Goal: Transaction & Acquisition: Purchase product/service

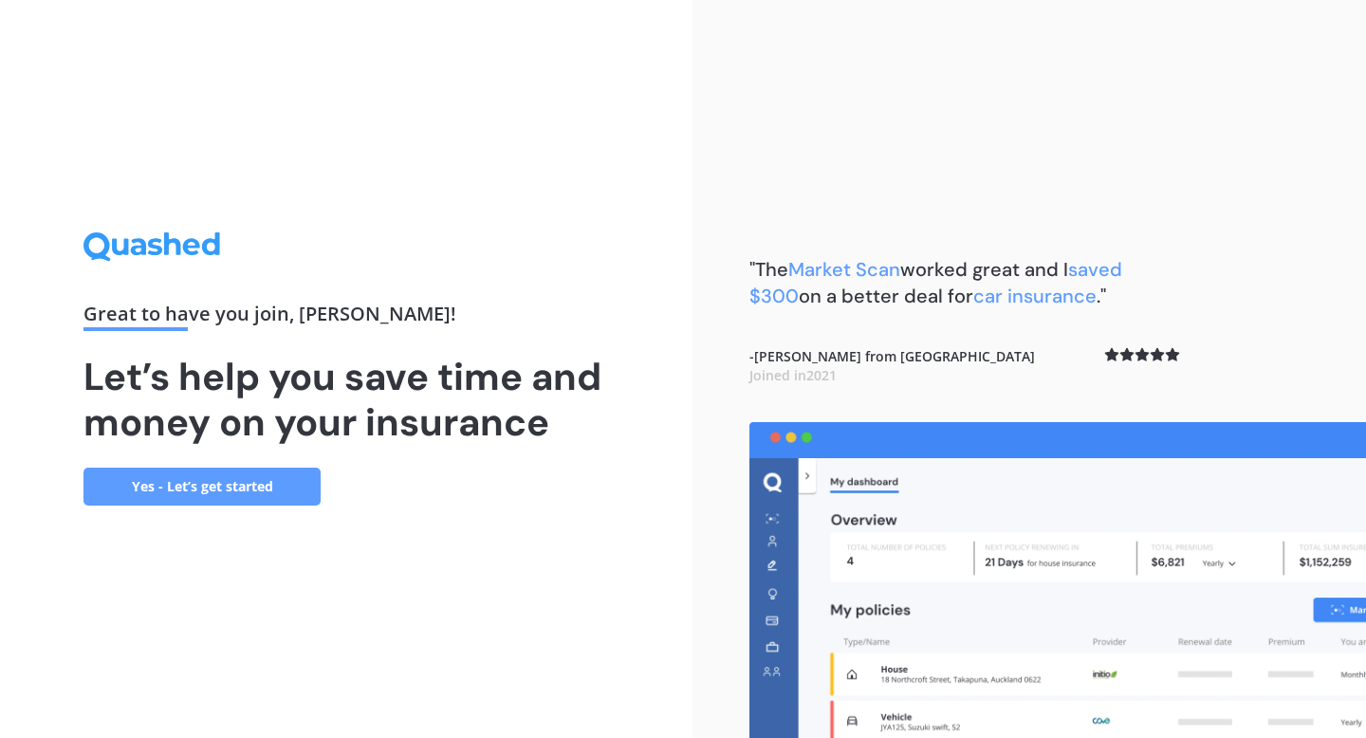
click at [208, 488] on link "Yes - Let’s get started" at bounding box center [201, 487] width 237 height 38
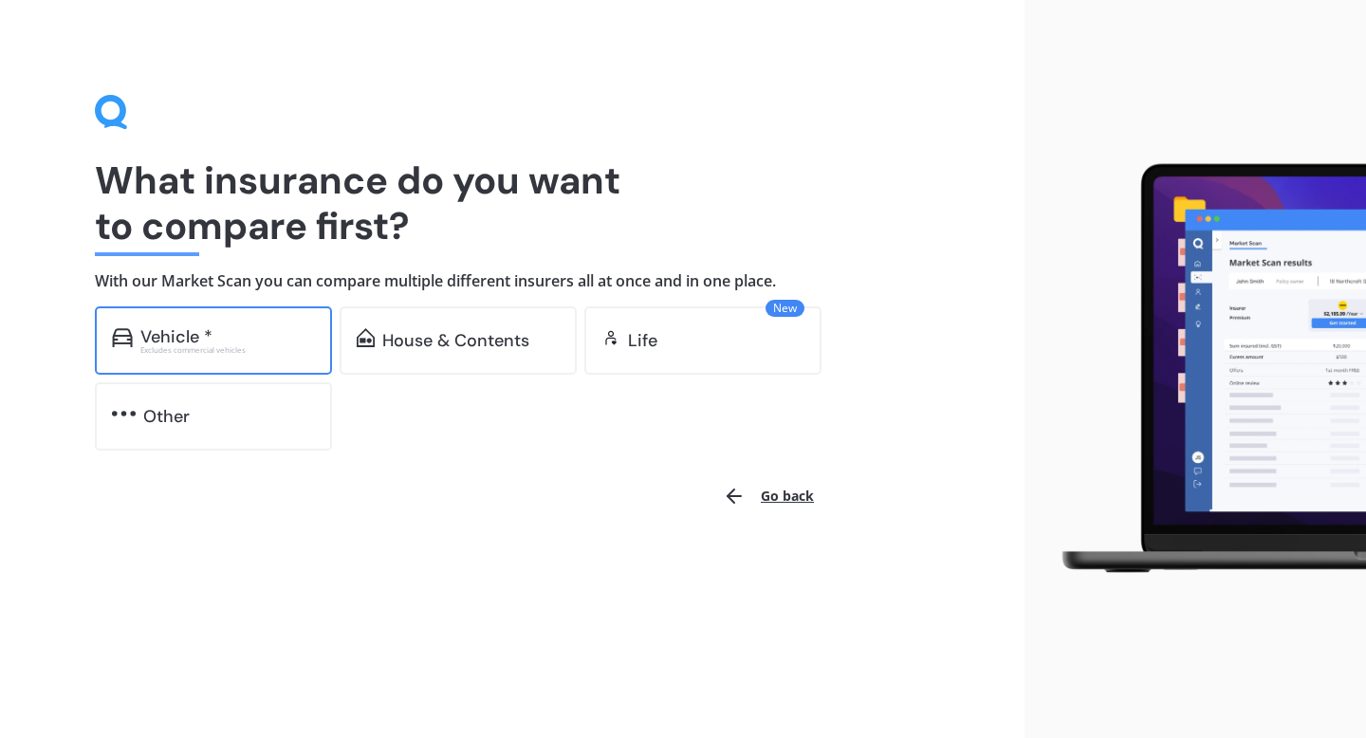
click at [250, 355] on div "Vehicle * Excludes commercial vehicles" at bounding box center [213, 340] width 237 height 68
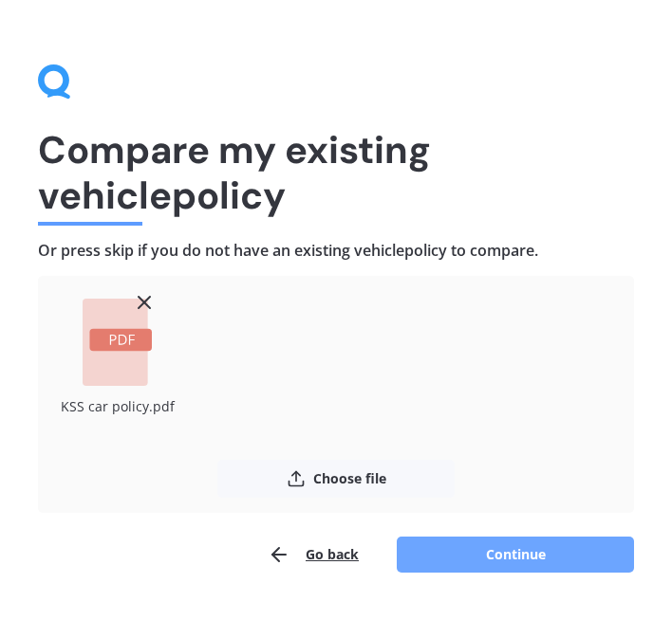
click at [511, 545] on button "Continue" at bounding box center [514, 555] width 237 height 36
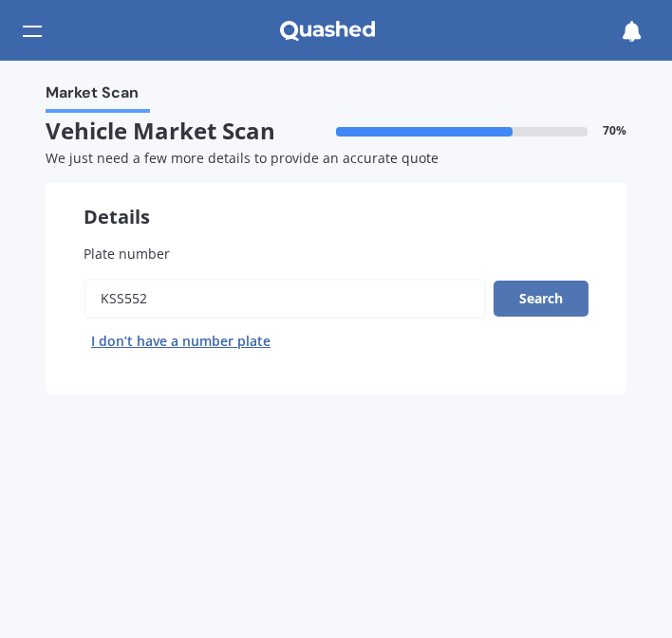
click at [517, 301] on button "Search" at bounding box center [540, 299] width 95 height 36
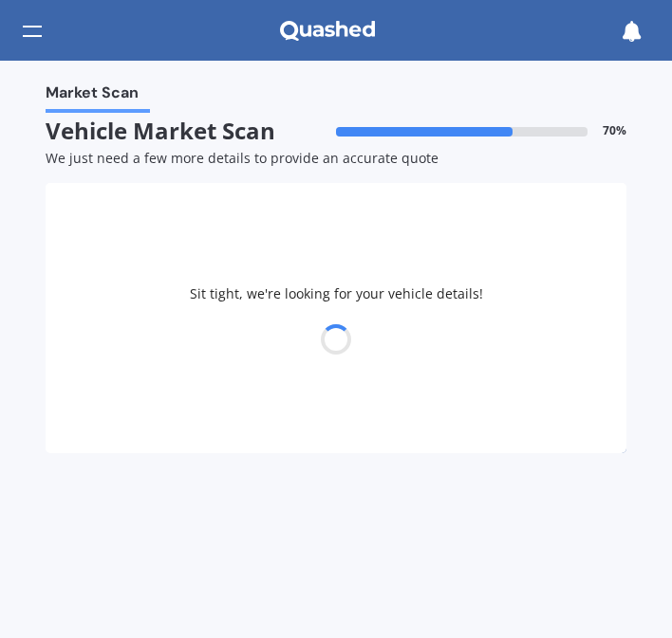
select select "NISSAN"
select select "LEAF"
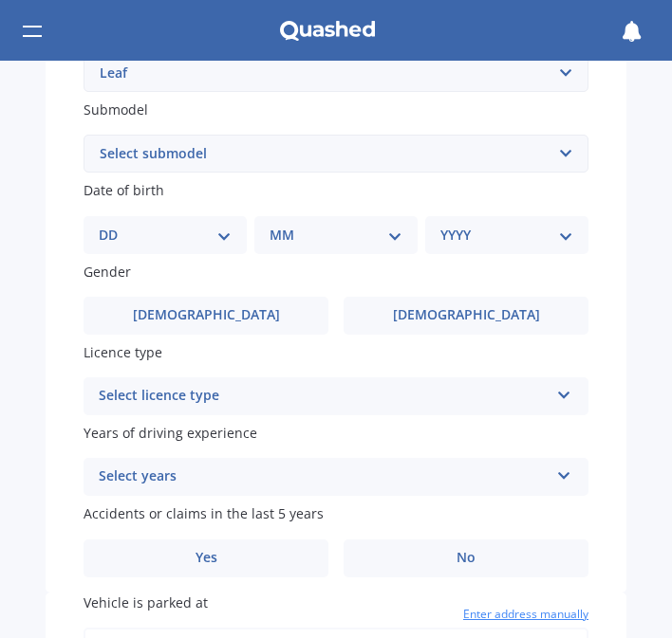
scroll to position [535, 0]
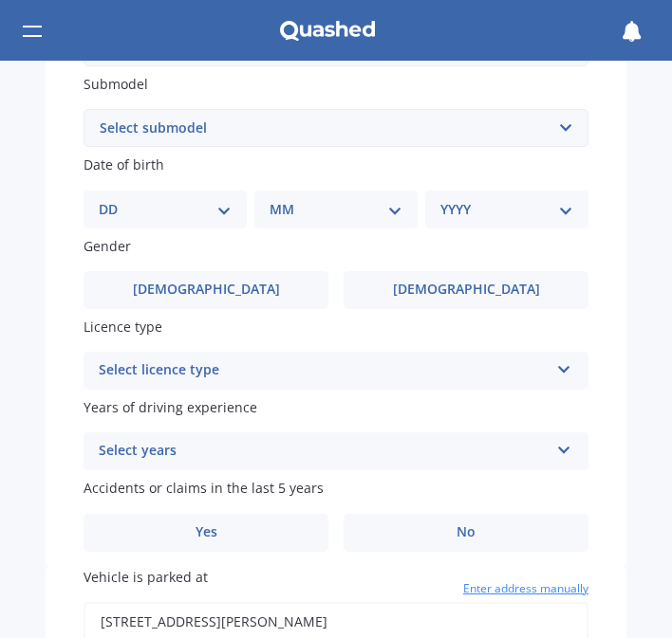
click at [186, 119] on select "Select submodel EV Hybrid" at bounding box center [335, 128] width 505 height 38
select select "EV"
click at [83, 112] on select "Select submodel EV Hybrid" at bounding box center [335, 128] width 505 height 38
click at [208, 212] on select "DD 01 02 03 04 05 06 07 08 09 10 11 12 13 14 15 16 17 18 19 20 21 22 23 24 25 2…" at bounding box center [165, 209] width 133 height 21
select select "21"
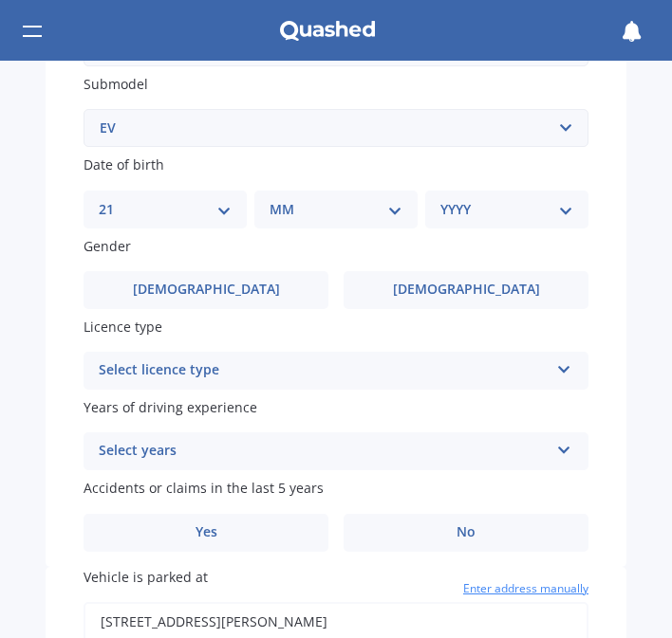
click at [114, 202] on select "DD 01 02 03 04 05 06 07 08 09 10 11 12 13 14 15 16 17 18 19 20 21 22 23 24 25 2…" at bounding box center [165, 209] width 133 height 21
click at [321, 206] on select "MM 01 02 03 04 05 06 07 08 09 10 11 12" at bounding box center [339, 209] width 125 height 21
select select "07"
click at [277, 202] on select "MM 01 02 03 04 05 06 07 08 09 10 11 12" at bounding box center [339, 209] width 125 height 21
click at [464, 224] on div "YYYY 2025 2024 2023 2022 2021 2020 2019 2018 2017 2016 2015 2014 2013 2012 2011…" at bounding box center [503, 210] width 156 height 38
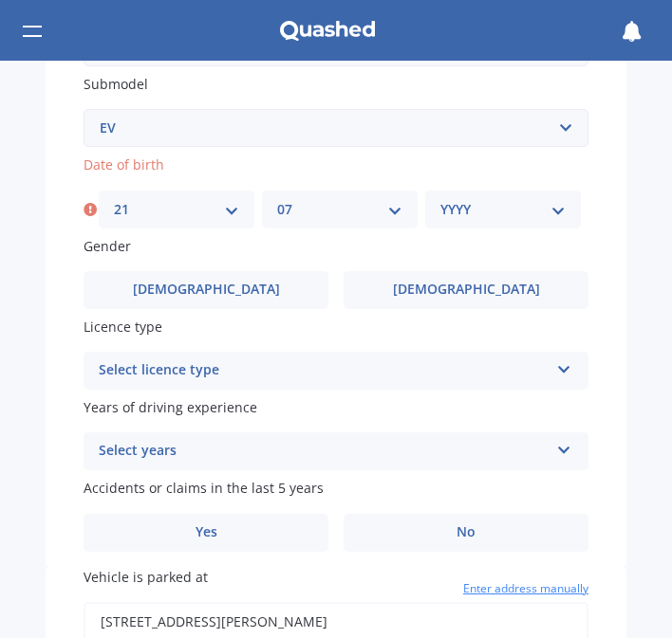
click at [464, 215] on select "YYYY 2025 2024 2023 2022 2021 2020 2019 2018 2017 2016 2015 2014 2013 2012 2011…" at bounding box center [502, 209] width 125 height 21
select select "1982"
click at [440, 202] on select "YYYY 2025 2024 2023 2022 2021 2020 2019 2018 2017 2016 2015 2014 2013 2012 2011…" at bounding box center [502, 209] width 125 height 21
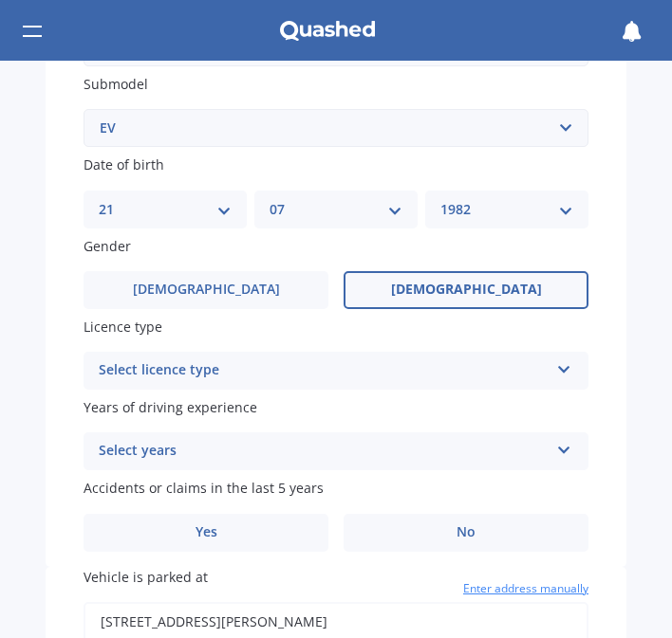
click at [451, 285] on span "[DEMOGRAPHIC_DATA]" at bounding box center [466, 290] width 151 height 16
click at [0, 0] on input "[DEMOGRAPHIC_DATA]" at bounding box center [0, 0] width 0 height 0
click at [346, 376] on div "Select licence type" at bounding box center [324, 370] width 450 height 23
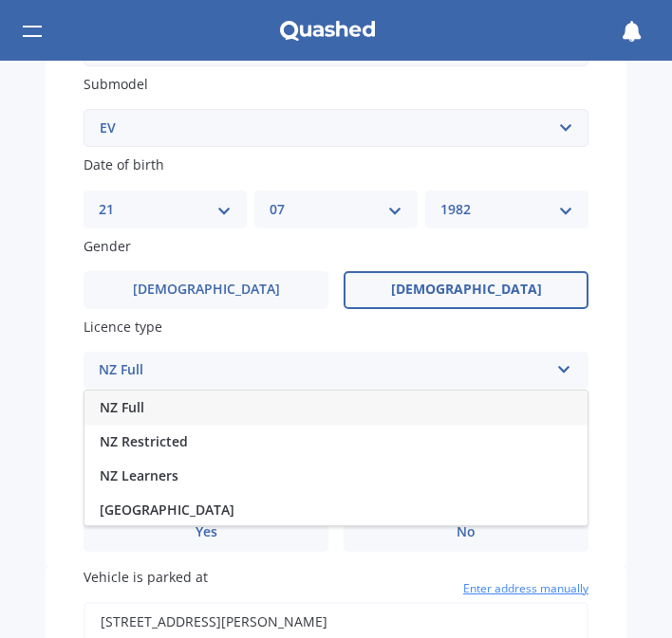
click at [313, 405] on div "NZ Full" at bounding box center [335, 408] width 503 height 34
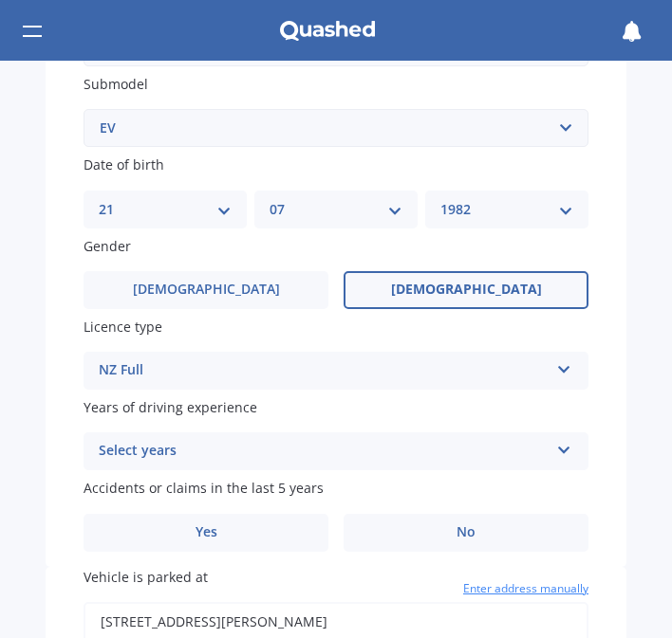
click at [296, 456] on div "Select years" at bounding box center [324, 451] width 450 height 23
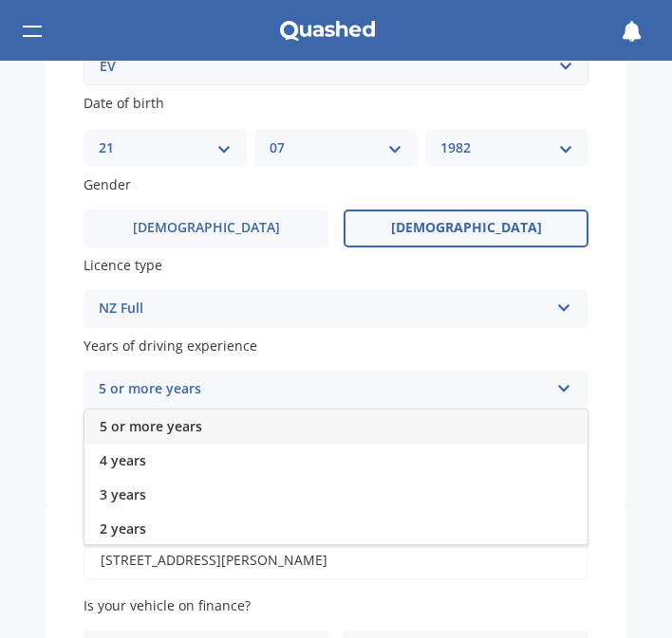
scroll to position [603, 0]
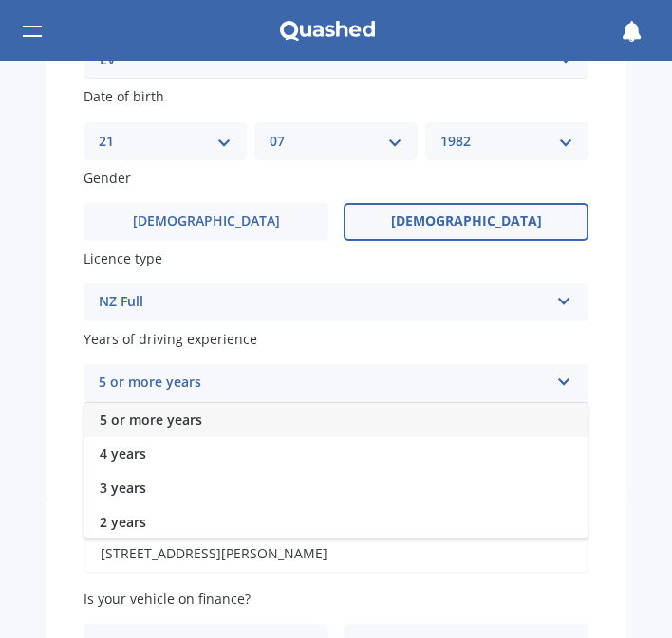
click at [284, 423] on div "5 or more years" at bounding box center [335, 420] width 503 height 34
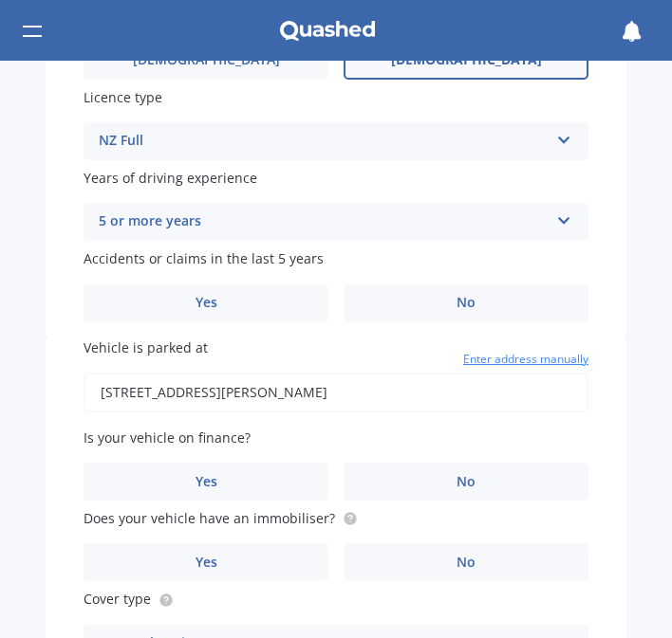
scroll to position [774, 0]
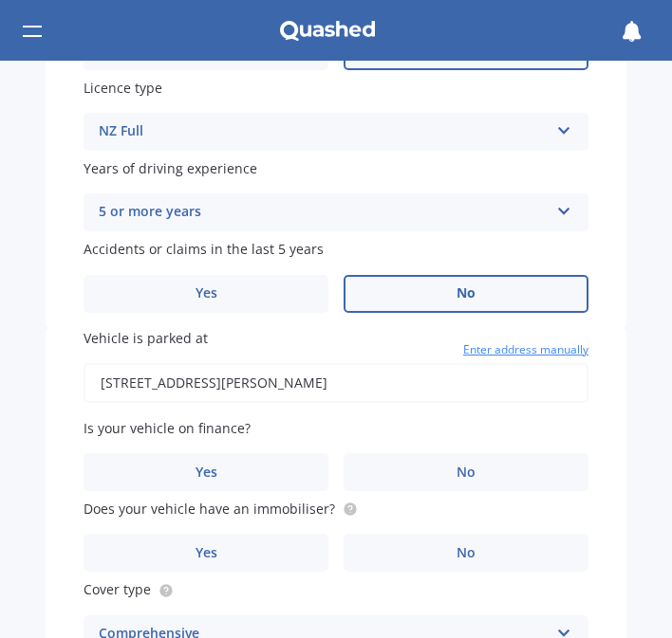
click at [433, 293] on label "No" at bounding box center [465, 294] width 245 height 38
click at [0, 0] on input "No" at bounding box center [0, 0] width 0 height 0
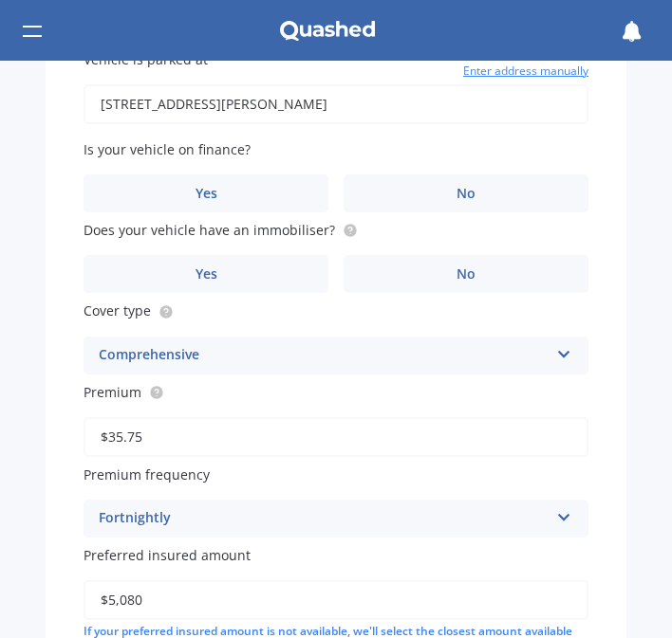
scroll to position [1058, 0]
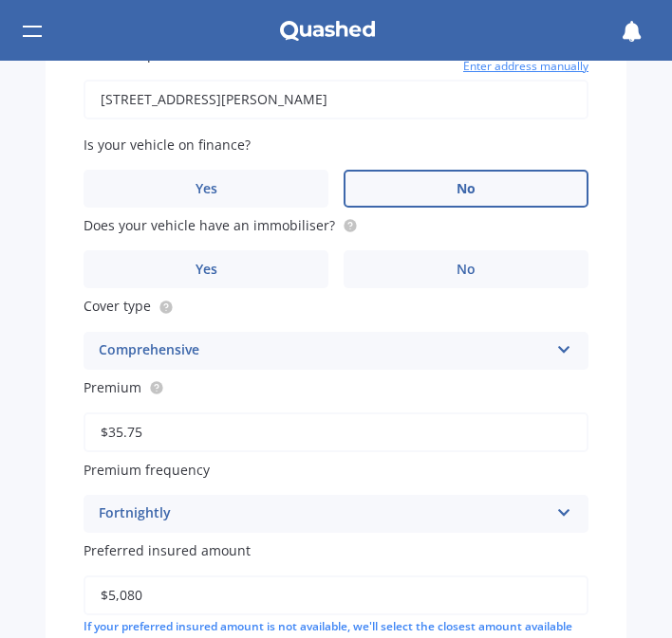
click at [438, 188] on label "No" at bounding box center [465, 189] width 245 height 38
click at [0, 0] on input "No" at bounding box center [0, 0] width 0 height 0
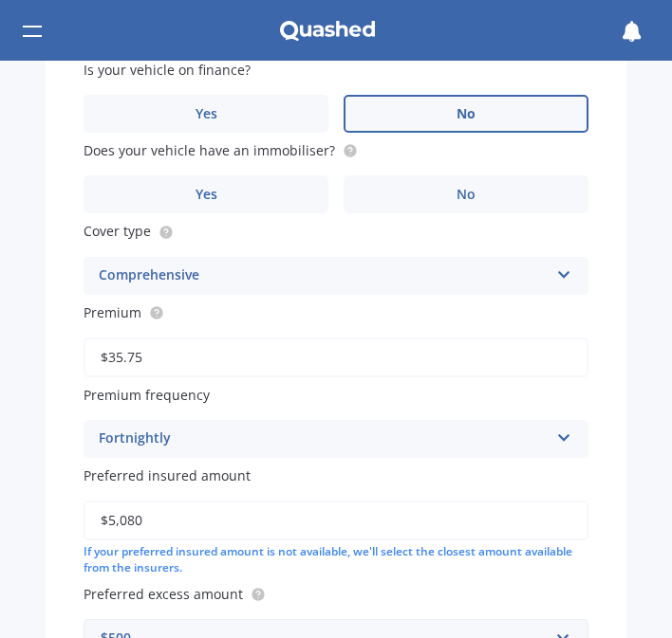
scroll to position [1134, 0]
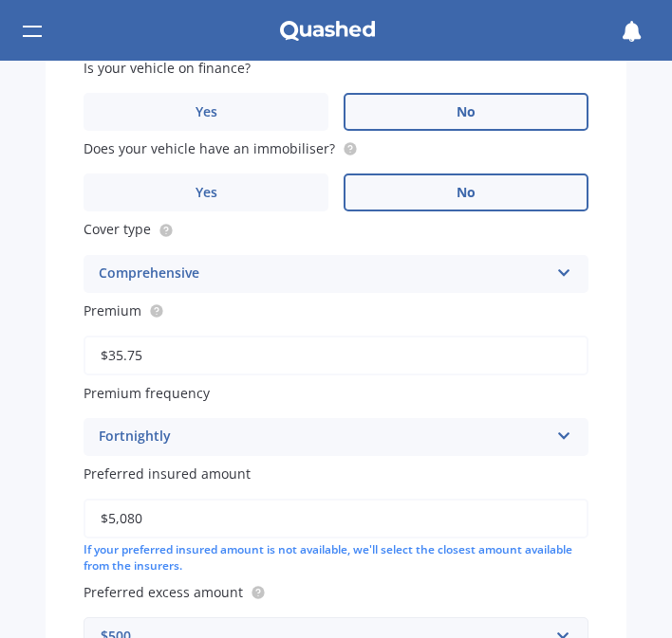
click at [456, 192] on span "No" at bounding box center [465, 193] width 19 height 16
click at [0, 0] on input "No" at bounding box center [0, 0] width 0 height 0
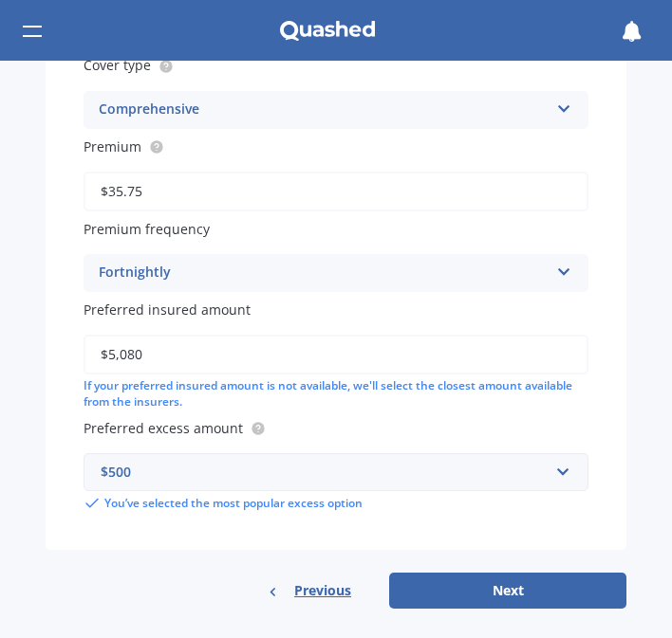
scroll to position [1316, 0]
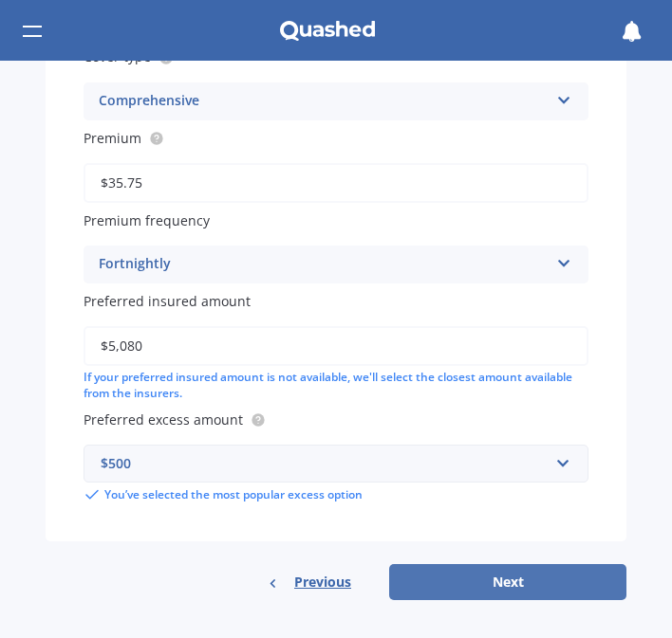
click at [499, 573] on button "Next" at bounding box center [507, 582] width 237 height 36
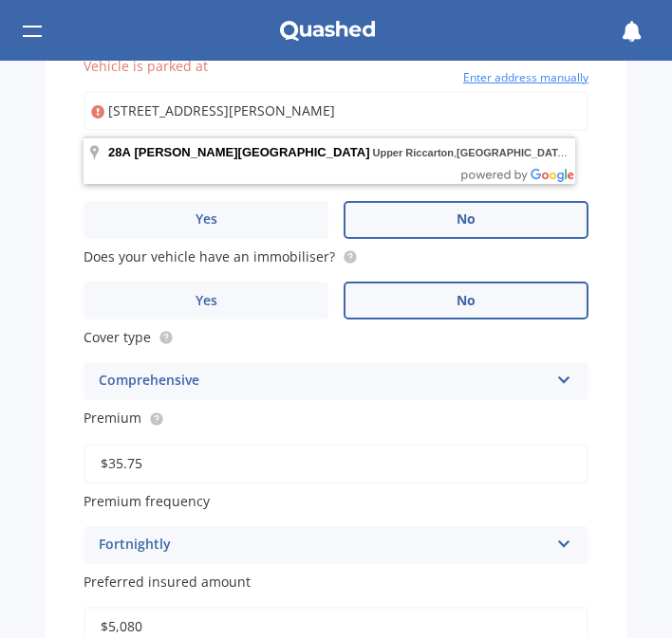
scroll to position [1004, 0]
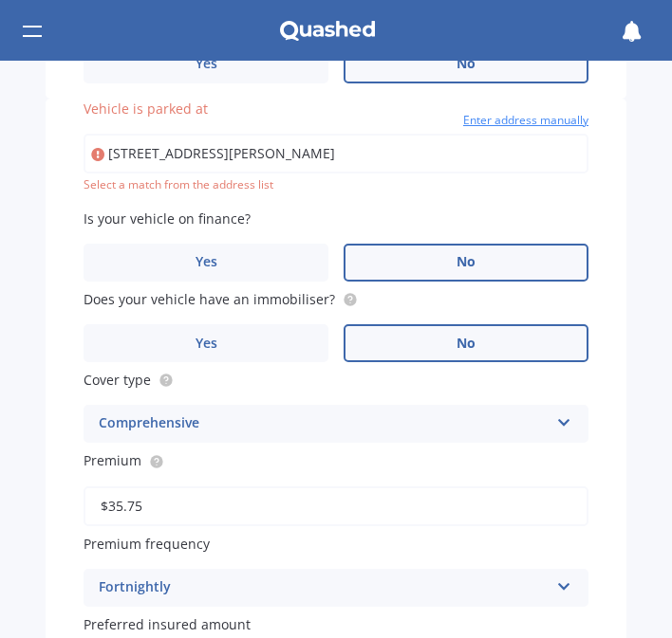
type input "[STREET_ADDRESS][PERSON_NAME]"
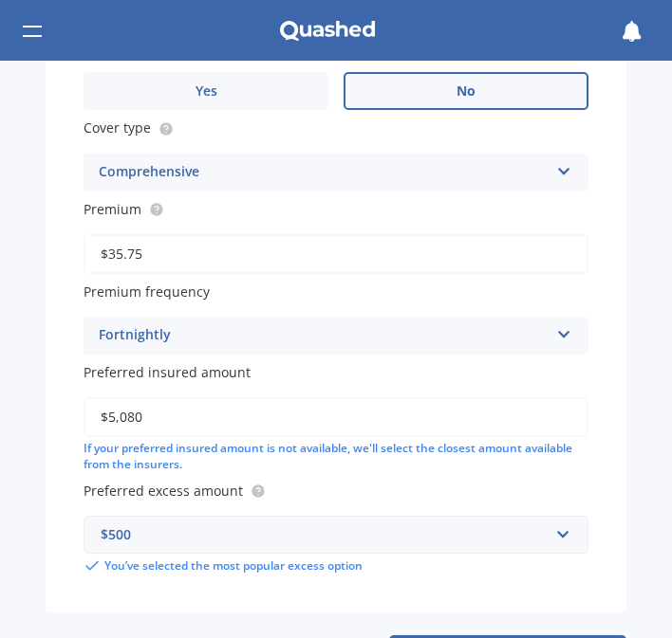
scroll to position [1316, 0]
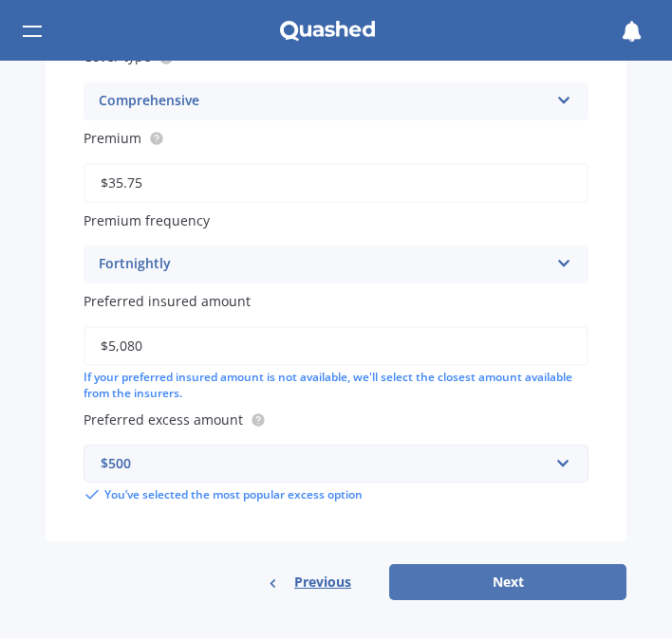
click at [451, 571] on button "Next" at bounding box center [507, 582] width 237 height 36
select select "21"
select select "07"
select select "1982"
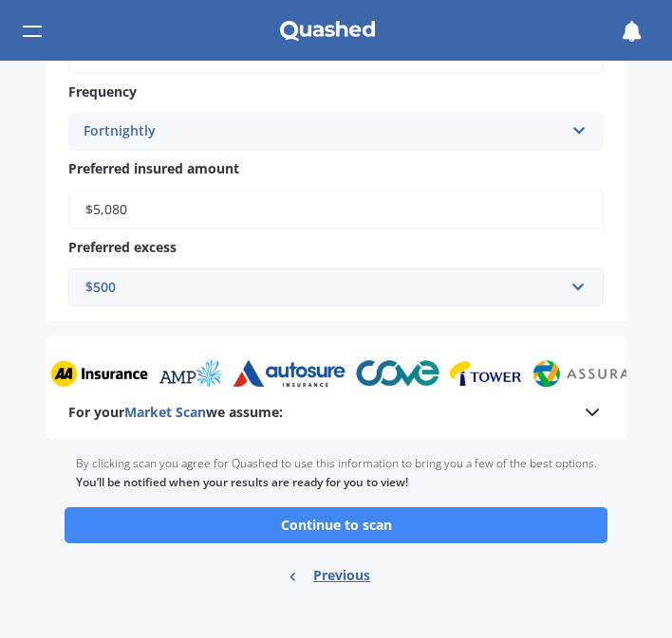
scroll to position [1012, 0]
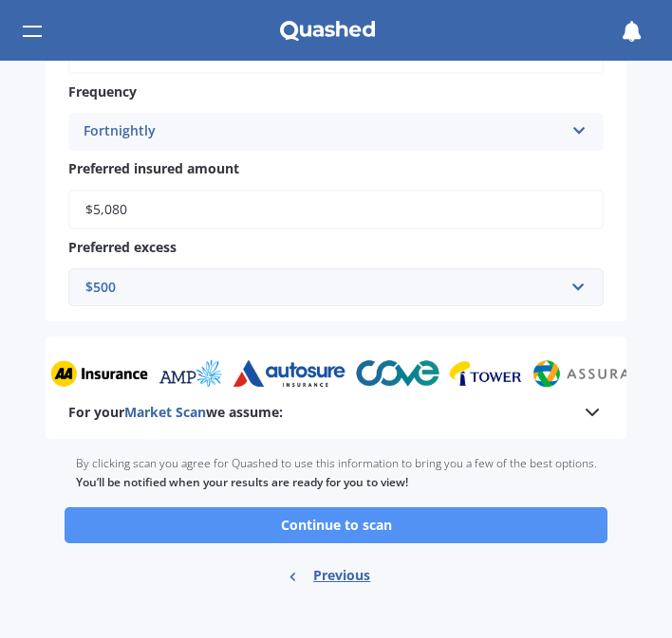
click at [401, 525] on button "Continue to scan" at bounding box center [336, 525] width 543 height 36
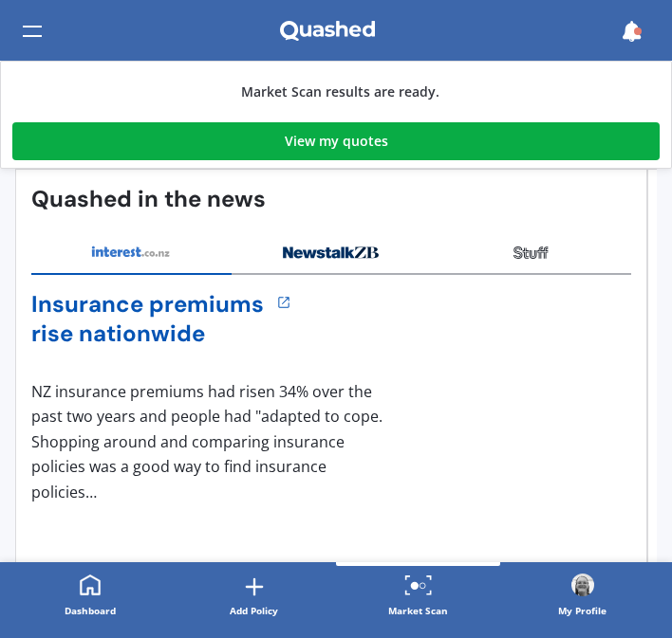
scroll to position [114, 0]
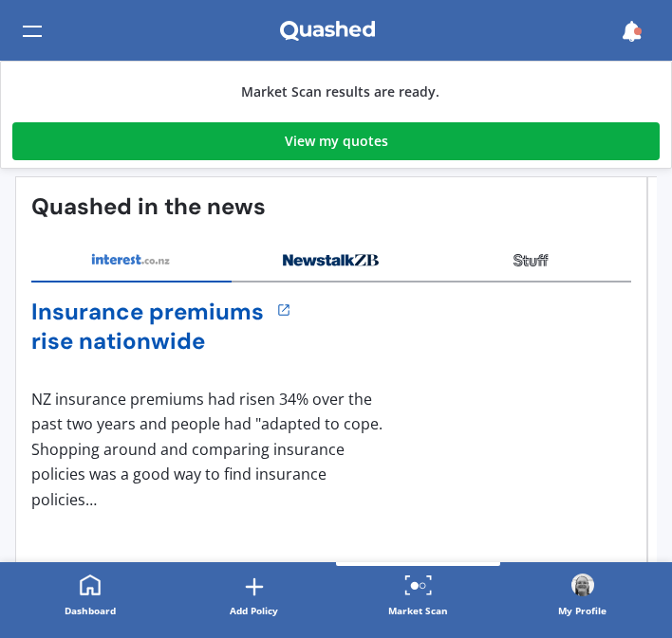
click at [323, 137] on div "View my quotes" at bounding box center [336, 141] width 103 height 38
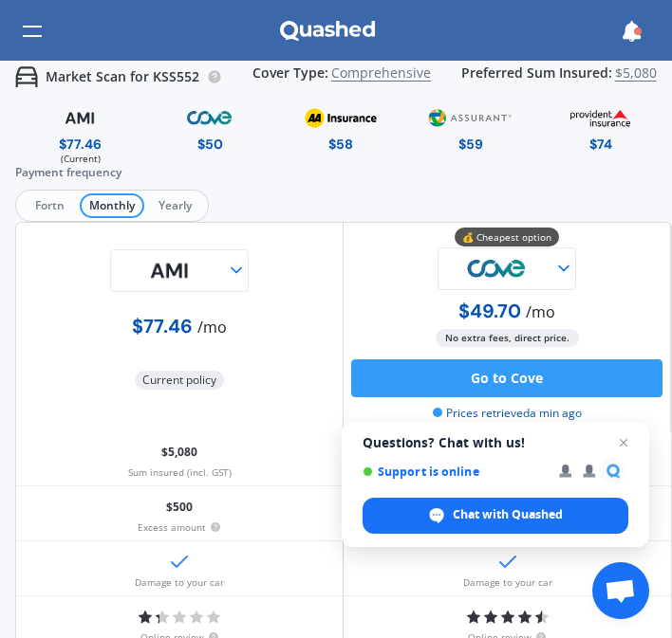
click at [185, 199] on span "Yearly" at bounding box center [174, 206] width 61 height 25
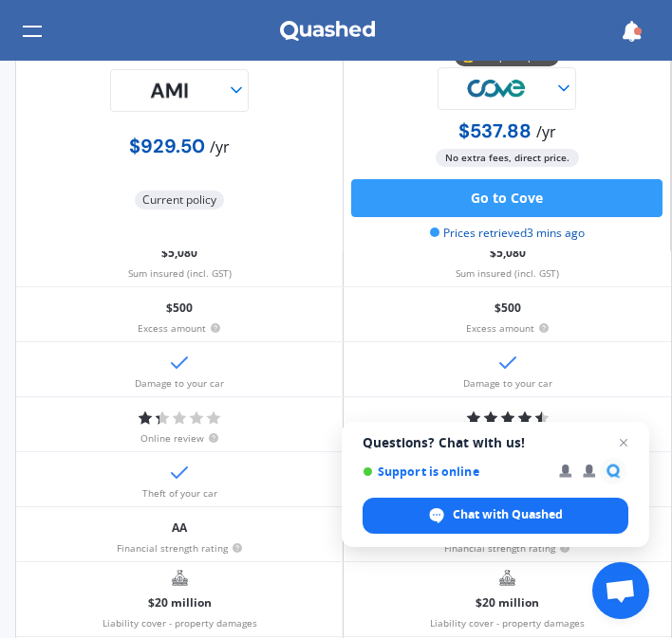
scroll to position [231, 0]
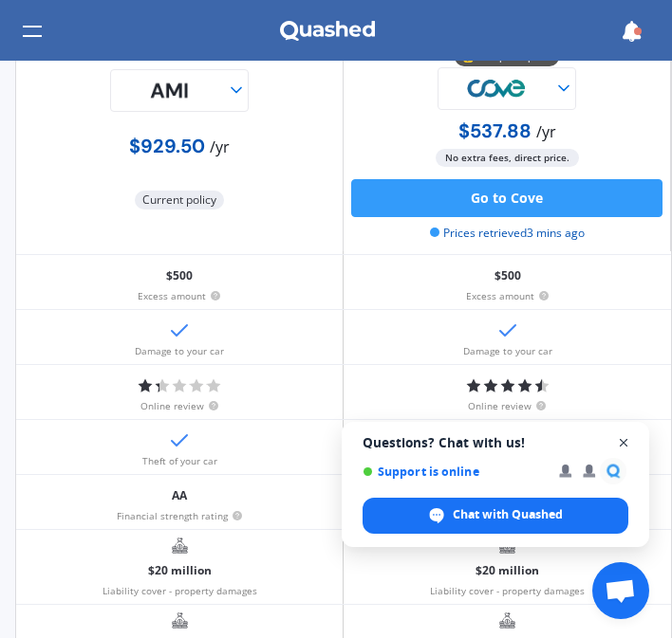
click at [635, 433] on span "Questions? Chat with us! Support is online Chat with Quashed" at bounding box center [494, 484] width 307 height 125
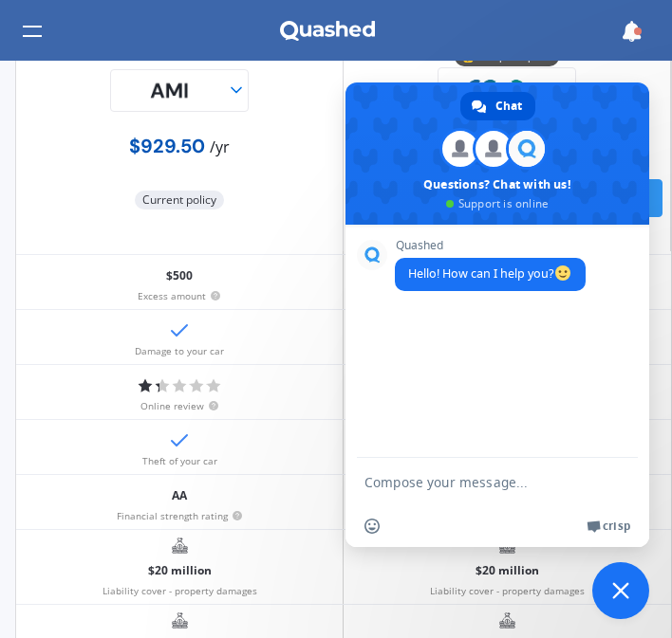
scroll to position [0, 0]
click at [617, 592] on span "Close chat" at bounding box center [620, 590] width 17 height 17
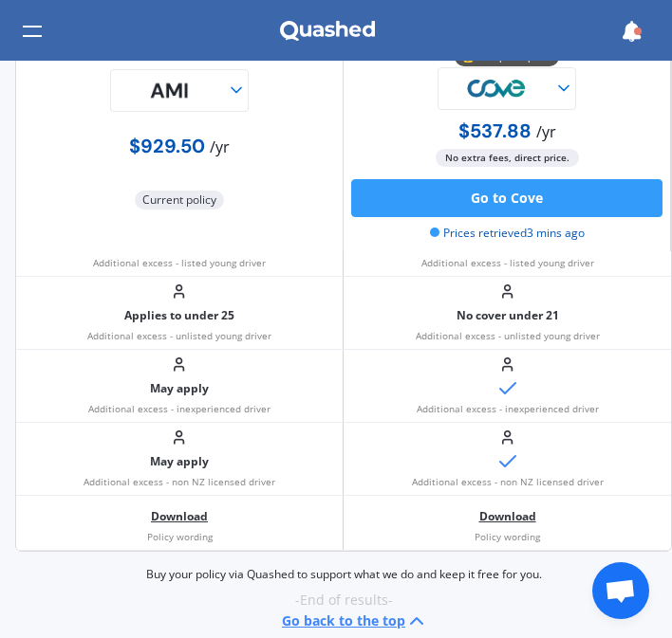
scroll to position [1774, 0]
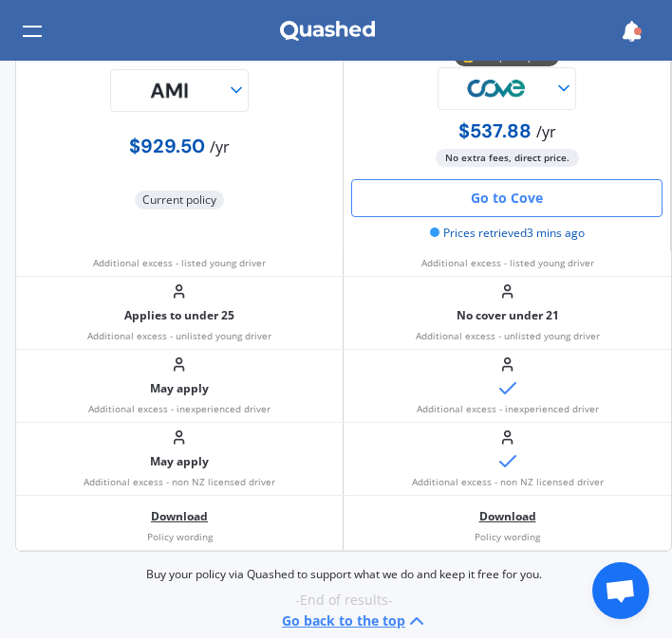
click at [499, 181] on button "Go to Cove" at bounding box center [506, 198] width 311 height 38
